Goal: Find specific page/section: Find specific page/section

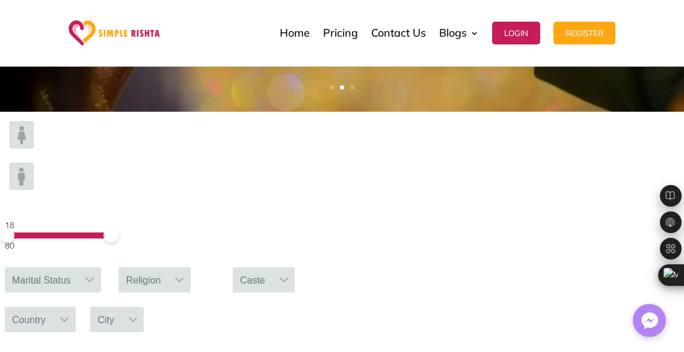
scroll to position [368, 0]
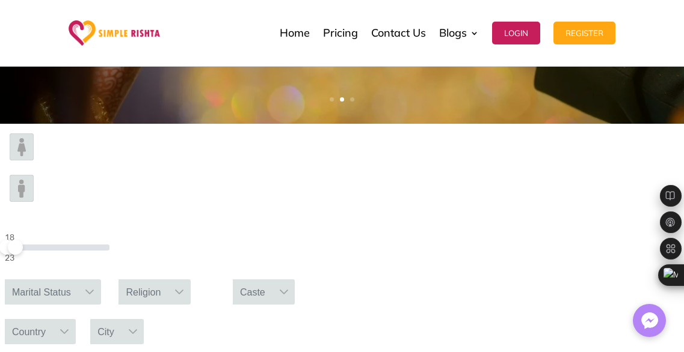
drag, startPoint x: 146, startPoint y: 173, endPoint x: 108, endPoint y: 174, distance: 38.5
click at [23, 240] on span at bounding box center [15, 247] width 15 height 15
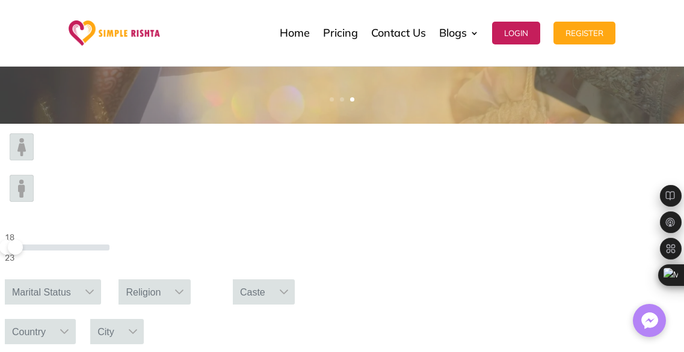
click at [101, 280] on div at bounding box center [89, 292] width 23 height 25
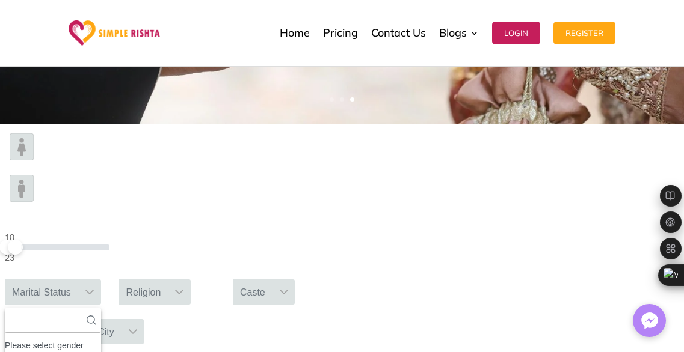
drag, startPoint x: 263, startPoint y: 171, endPoint x: 301, endPoint y: 171, distance: 38.5
click at [101, 280] on div at bounding box center [89, 292] width 23 height 25
click at [69, 330] on icon at bounding box center [64, 332] width 8 height 5
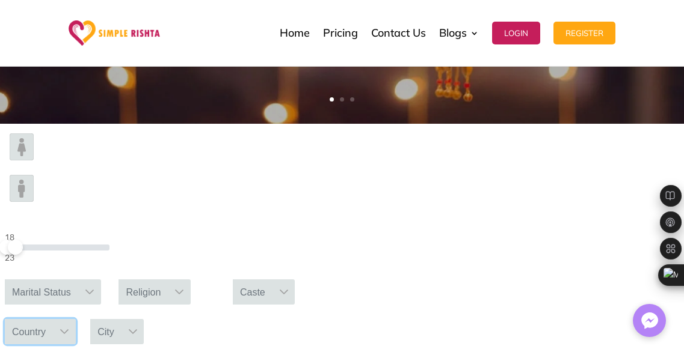
click at [32, 161] on img at bounding box center [22, 147] width 24 height 27
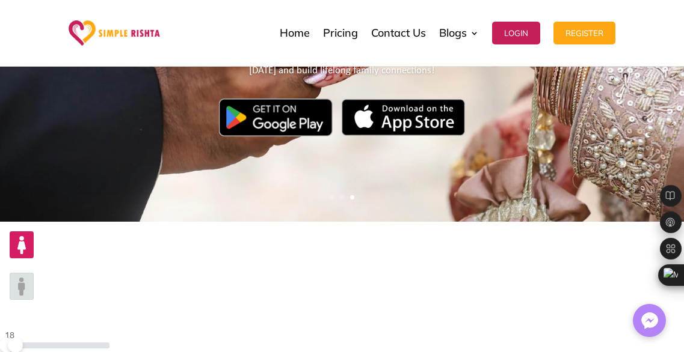
scroll to position [270, 0]
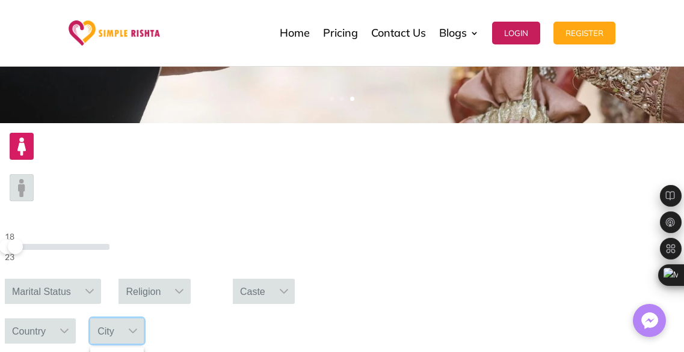
scroll to position [369, 0]
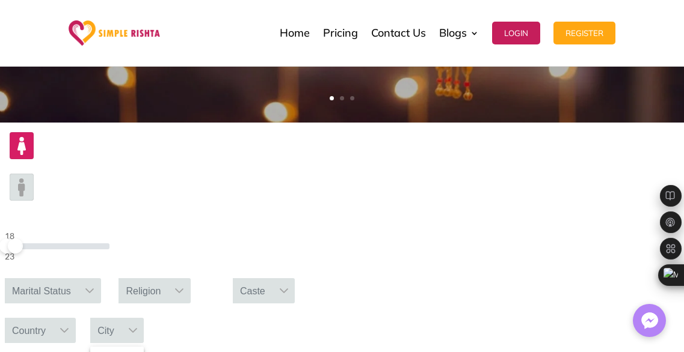
click at [144, 318] on div at bounding box center [133, 330] width 23 height 25
click at [53, 318] on div "Country" at bounding box center [29, 330] width 48 height 25
click at [76, 318] on div at bounding box center [64, 330] width 23 height 25
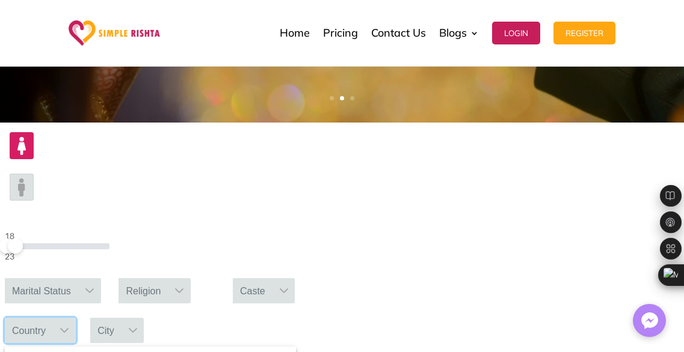
scroll to position [4337, 0]
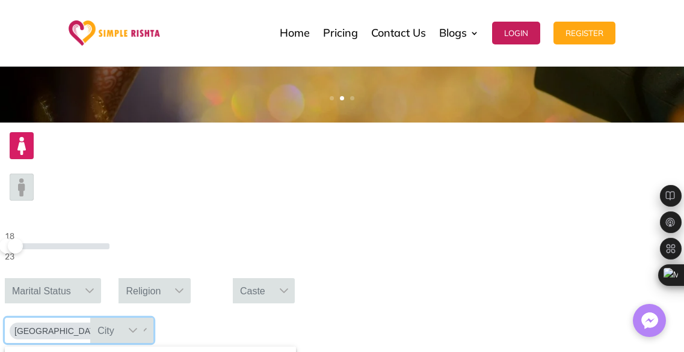
click at [122, 318] on div "City" at bounding box center [105, 330] width 31 height 25
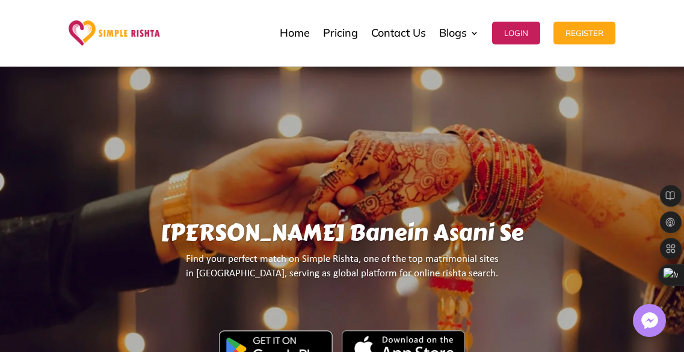
scroll to position [0, 0]
